Goal: Check status: Check status

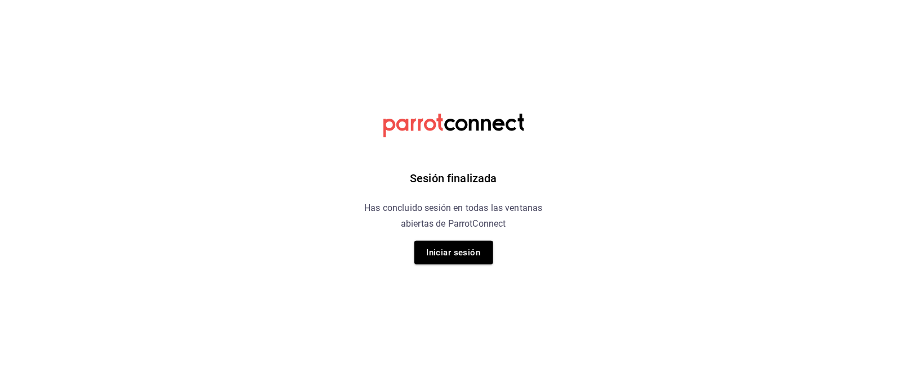
drag, startPoint x: 0, startPoint y: 0, endPoint x: 555, endPoint y: 138, distance: 571.5
click at [555, 138] on div "Sesión finalizada Has concluido sesión en todas las ventanas abiertas de Parrot…" at bounding box center [453, 189] width 284 height 378
click at [449, 259] on button "Iniciar sesión" at bounding box center [453, 253] width 79 height 24
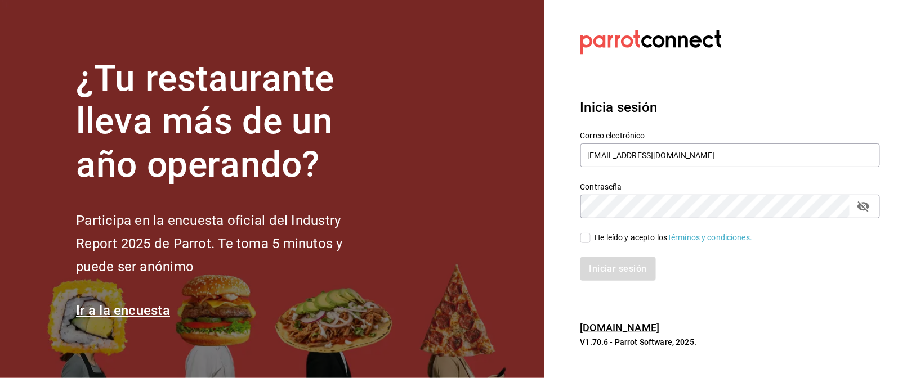
click at [583, 235] on input "He leído y acepto los Términos y condiciones." at bounding box center [585, 238] width 10 height 10
checkbox input "true"
click at [610, 263] on button "Iniciar sesión" at bounding box center [618, 269] width 77 height 24
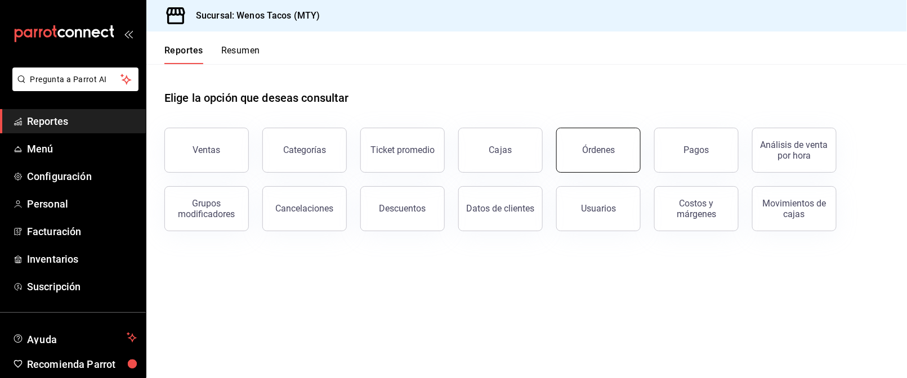
click at [602, 153] on div "Órdenes" at bounding box center [598, 150] width 33 height 11
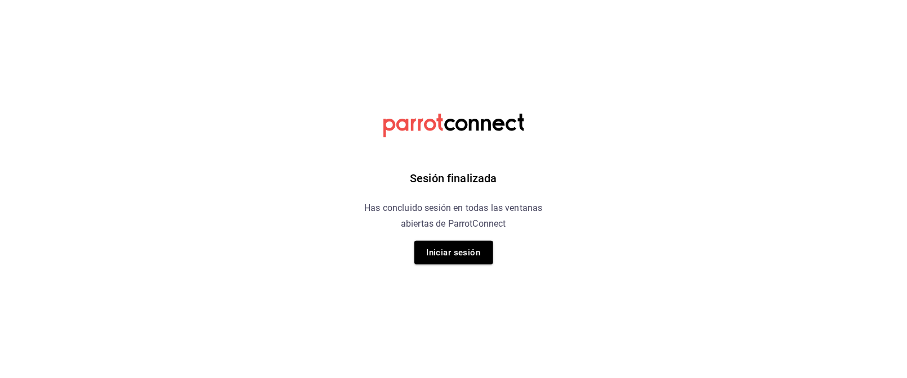
click at [462, 253] on button "Iniciar sesión" at bounding box center [453, 253] width 79 height 24
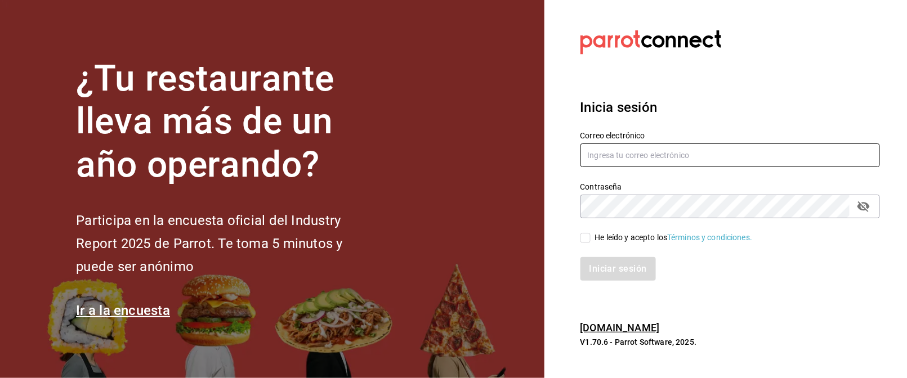
type input "mrhuinosco@gmail.com"
click at [586, 238] on input "He leído y acepto los Términos y condiciones." at bounding box center [585, 238] width 10 height 10
checkbox input "true"
click at [607, 268] on button "Iniciar sesión" at bounding box center [618, 269] width 77 height 24
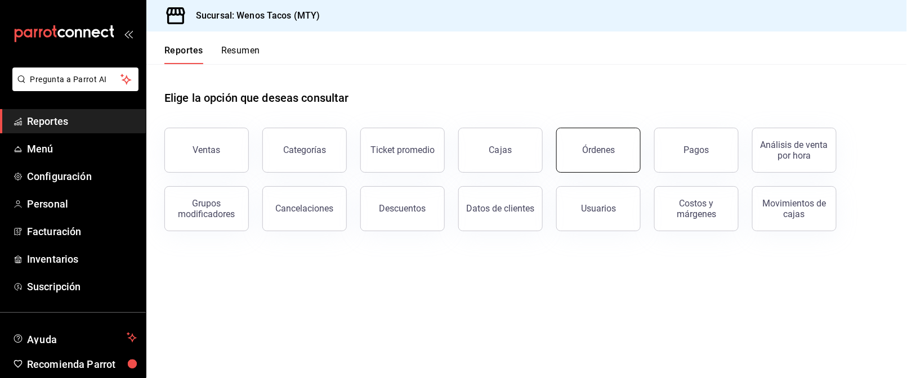
click at [583, 165] on button "Órdenes" at bounding box center [598, 150] width 84 height 45
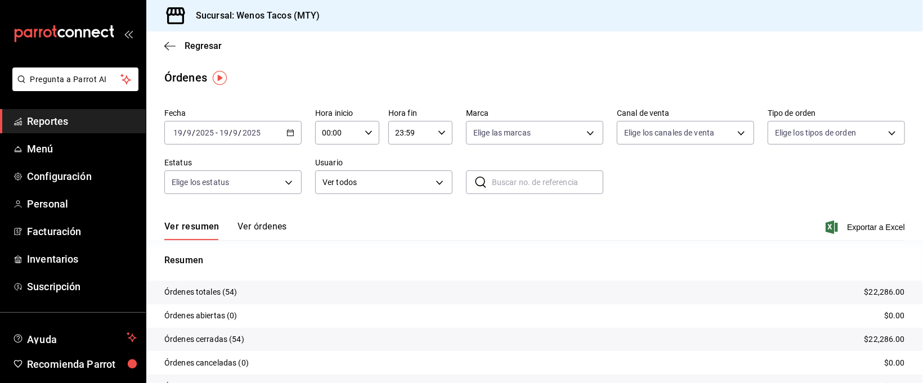
click at [288, 131] on icon "button" at bounding box center [291, 133] width 8 height 8
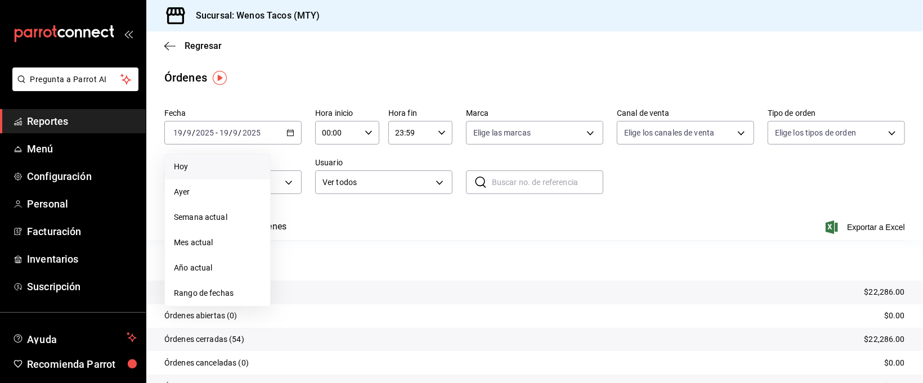
click at [231, 168] on span "Hoy" at bounding box center [217, 167] width 87 height 12
